Goal: Find specific page/section: Find specific page/section

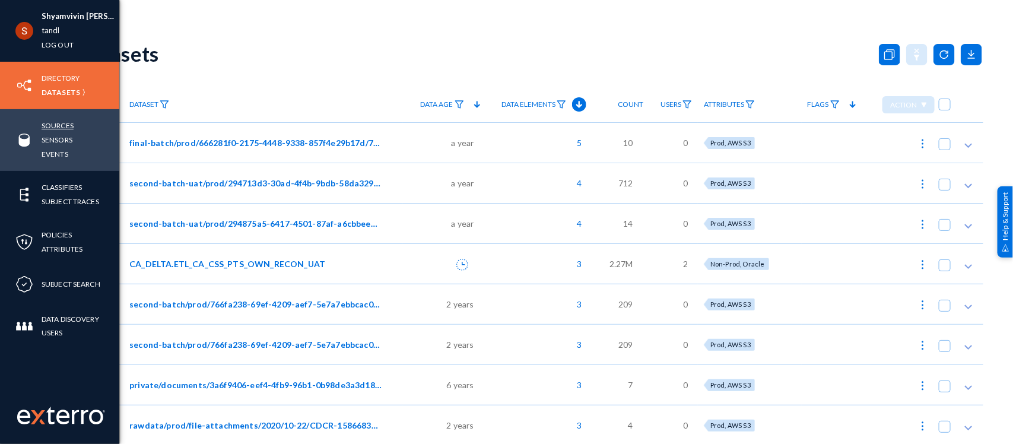
click at [52, 120] on link "Sources" at bounding box center [58, 126] width 32 height 14
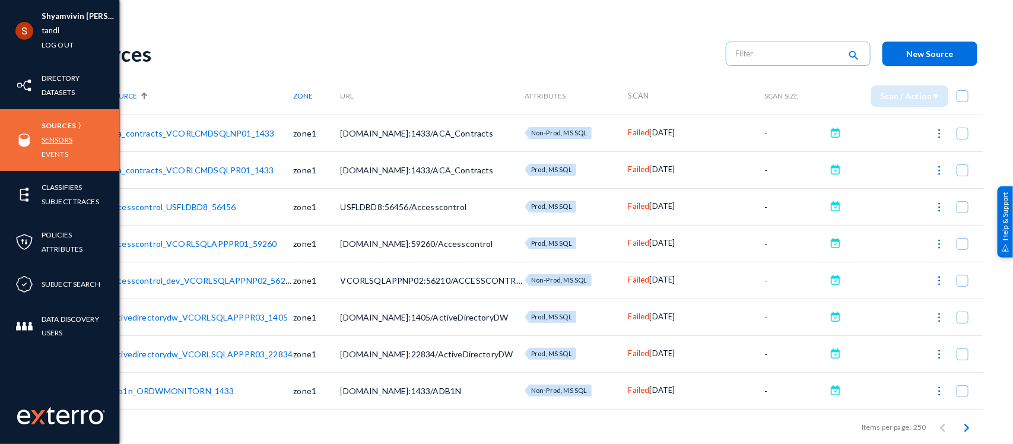
click at [55, 136] on link "Sensors" at bounding box center [57, 140] width 31 height 14
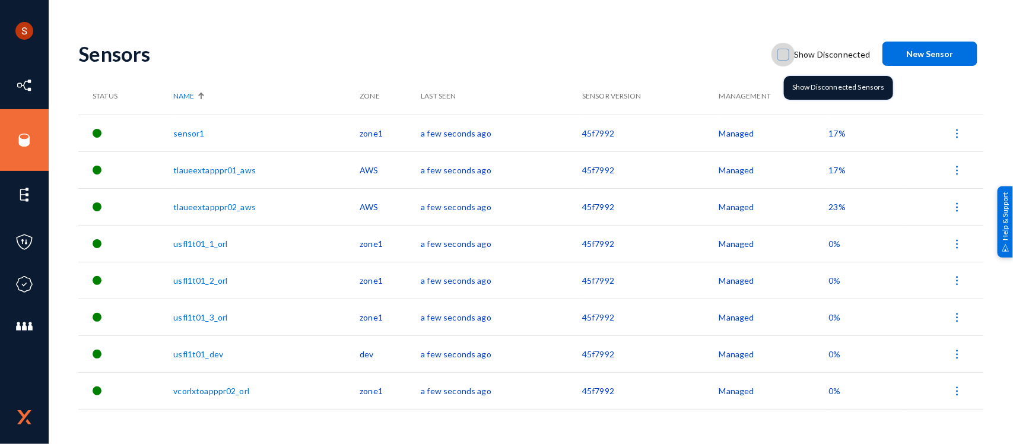
click at [783, 57] on span at bounding box center [783, 55] width 12 height 12
click at [783, 60] on input "Show Disconnected" at bounding box center [783, 60] width 1 height 1
click at [783, 57] on span at bounding box center [783, 55] width 12 height 12
click at [783, 60] on input "Show Disconnected" at bounding box center [783, 60] width 1 height 1
click at [783, 57] on span at bounding box center [783, 55] width 12 height 12
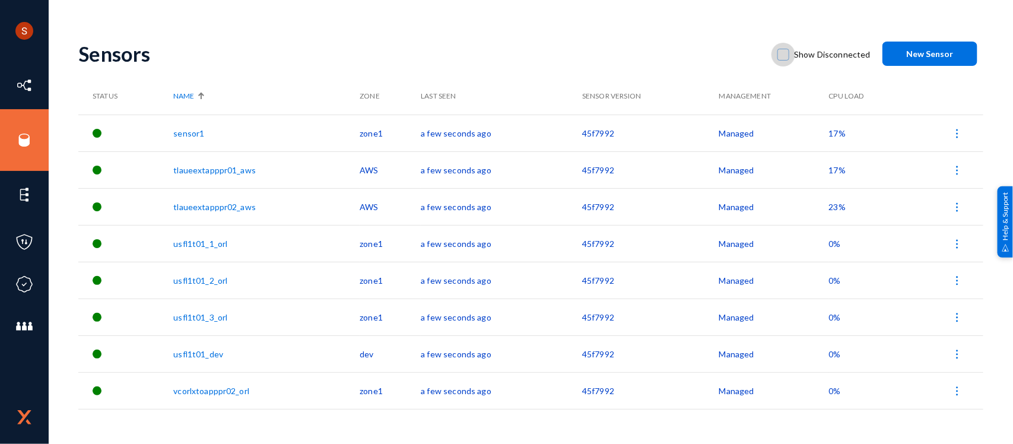
click at [783, 60] on input "Show Disconnected" at bounding box center [783, 60] width 1 height 1
click at [783, 57] on span at bounding box center [783, 55] width 12 height 12
click at [783, 60] on input "Show Disconnected" at bounding box center [783, 60] width 1 height 1
checkbox input "false"
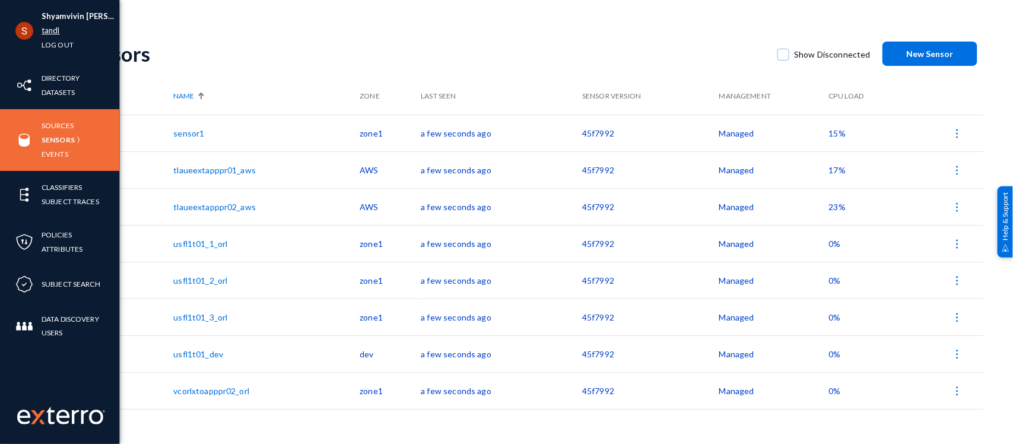
click at [49, 28] on link "tandl" at bounding box center [51, 31] width 18 height 14
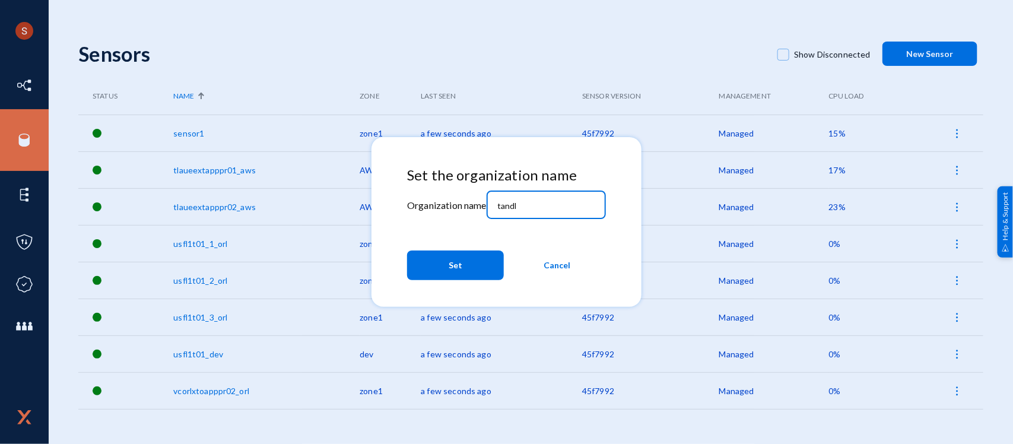
click at [517, 205] on input "tandl" at bounding box center [548, 206] width 102 height 11
type input "esag"
click at [463, 262] on button "Set" at bounding box center [455, 265] width 97 height 30
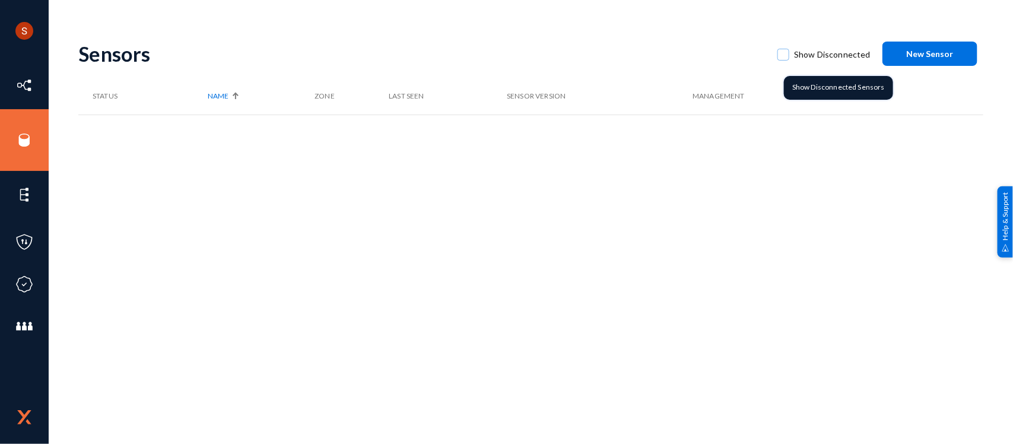
click at [788, 55] on span at bounding box center [783, 55] width 12 height 12
click at [784, 60] on input "Show Disconnected" at bounding box center [783, 60] width 1 height 1
click at [788, 55] on span at bounding box center [783, 55] width 12 height 12
click at [784, 60] on input "Show Disconnected" at bounding box center [783, 60] width 1 height 1
checkbox input "false"
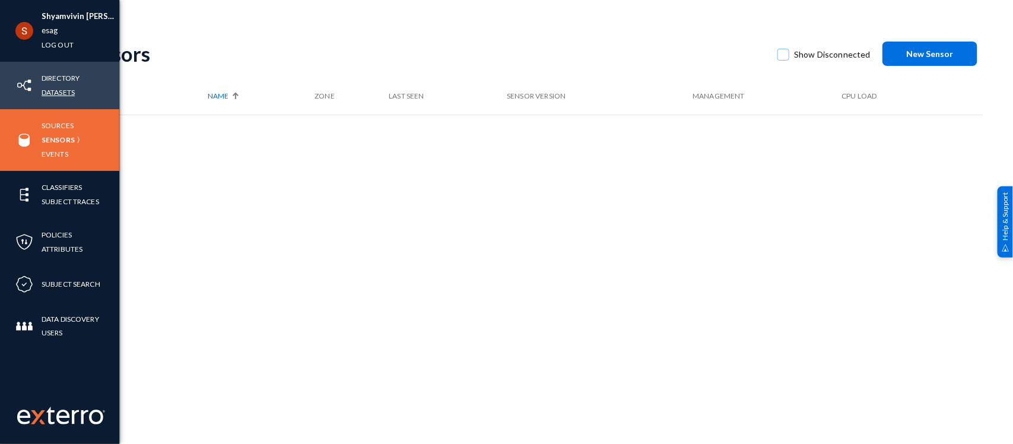
click at [63, 86] on link "Datasets" at bounding box center [58, 92] width 33 height 14
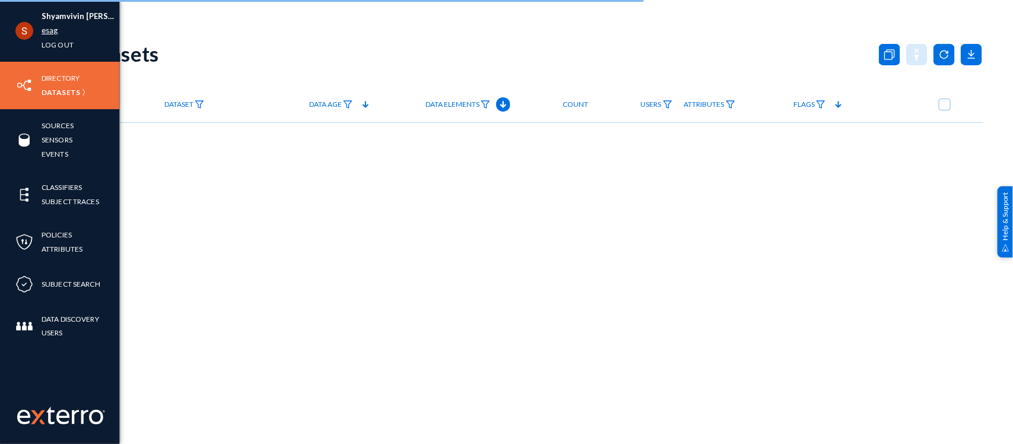
click at [51, 27] on link "esag" at bounding box center [50, 31] width 17 height 14
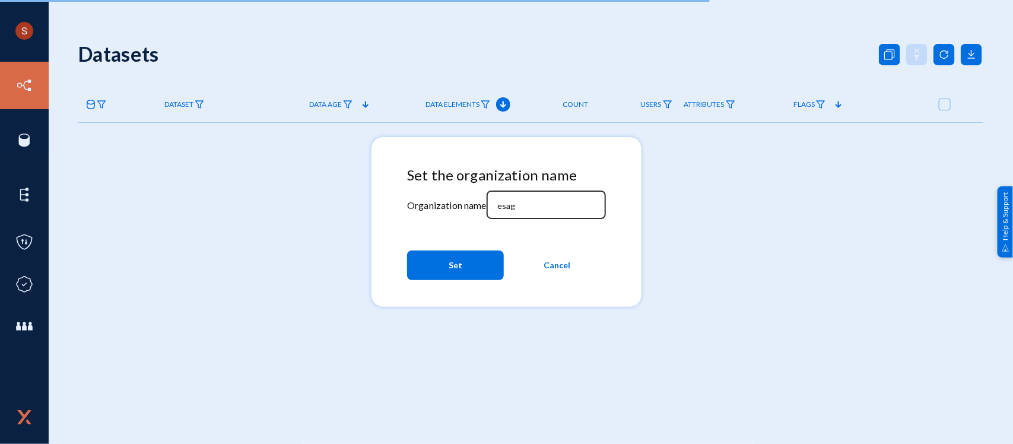
click at [537, 214] on div "esag" at bounding box center [546, 203] width 107 height 31
type input "esagprivacy"
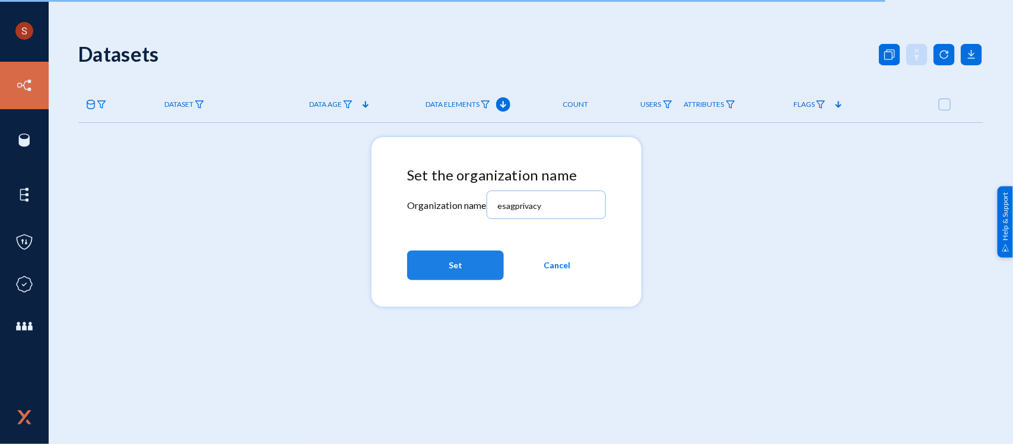
click at [459, 266] on span "Set" at bounding box center [456, 265] width 14 height 21
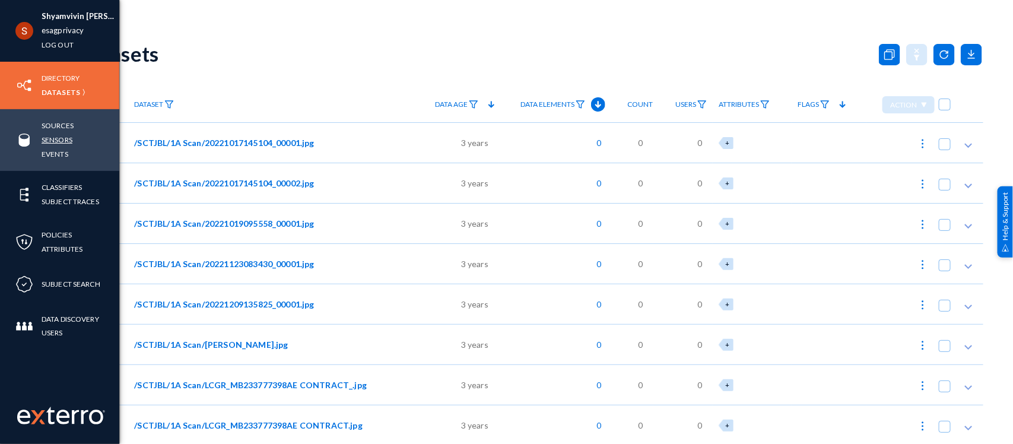
click at [62, 141] on link "Sensors" at bounding box center [57, 140] width 31 height 14
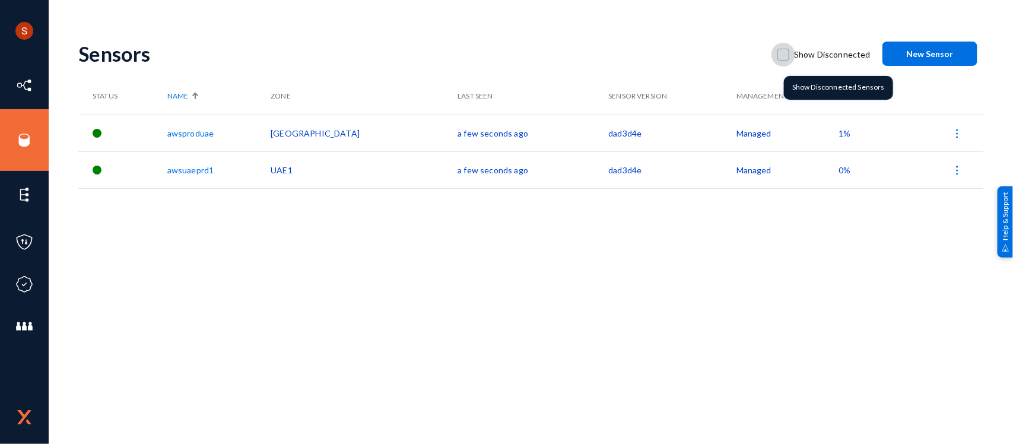
click at [789, 59] on span at bounding box center [783, 55] width 12 height 12
click at [784, 60] on input "Show Disconnected" at bounding box center [783, 60] width 1 height 1
click at [789, 59] on span at bounding box center [783, 55] width 12 height 12
click at [784, 60] on input "Show Disconnected" at bounding box center [783, 60] width 1 height 1
checkbox input "false"
